Goal: Check status: Check status

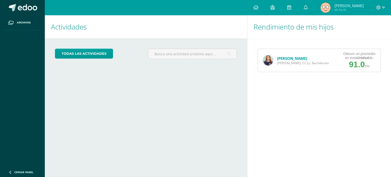
click at [273, 61] on img at bounding box center [268, 60] width 10 height 10
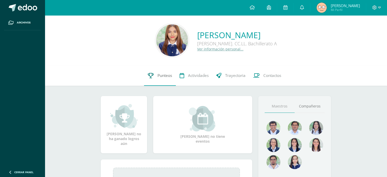
click at [160, 70] on link "Punteos" at bounding box center [160, 75] width 32 height 20
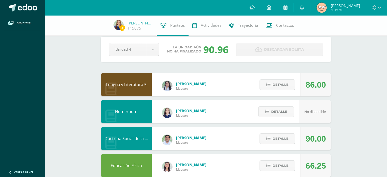
scroll to position [6, 0]
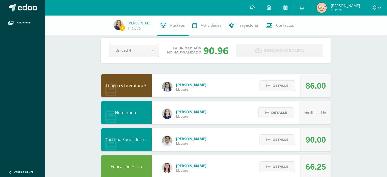
click at [274, 92] on div "Detalle" at bounding box center [276, 85] width 48 height 23
click at [283, 90] on span "Detalle" at bounding box center [281, 85] width 16 height 9
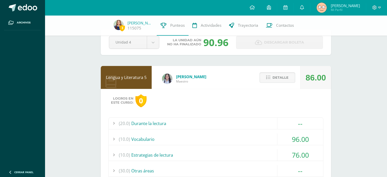
scroll to position [8, 0]
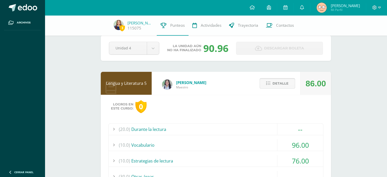
click at [275, 83] on span "Detalle" at bounding box center [281, 83] width 16 height 9
